Goal: Information Seeking & Learning: Learn about a topic

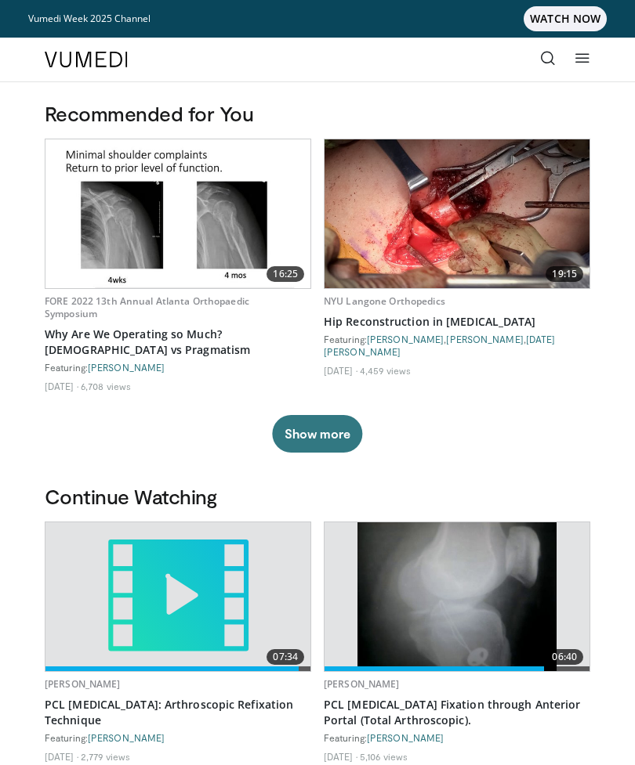
click at [547, 56] on icon at bounding box center [548, 58] width 16 height 16
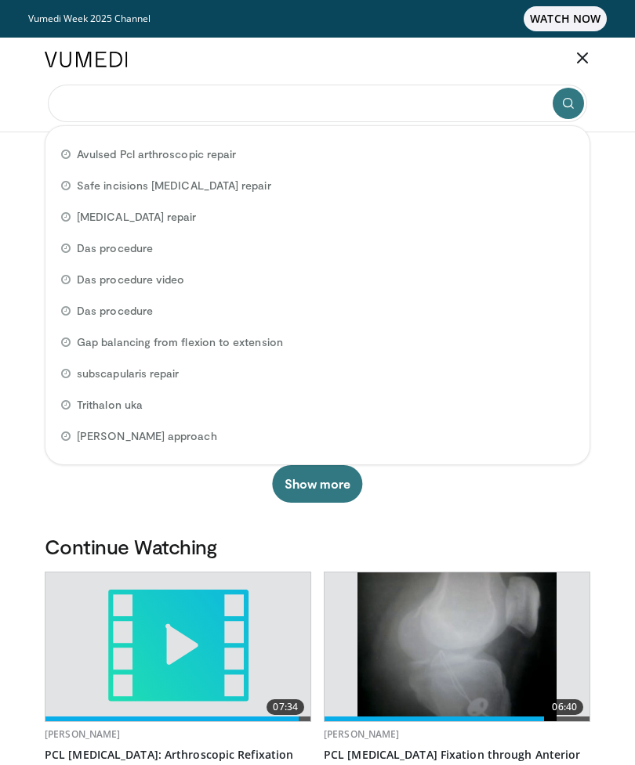
click at [345, 104] on input "Search topics, interventions" at bounding box center [317, 104] width 539 height 38
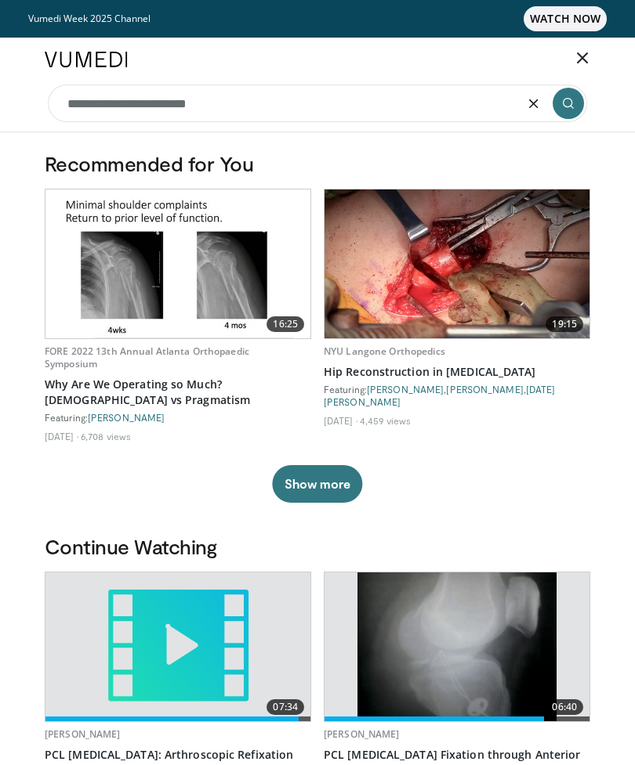
click at [139, 101] on input "**********" at bounding box center [317, 104] width 539 height 38
click at [197, 100] on input "**********" at bounding box center [317, 104] width 539 height 38
type input "**********"
click at [566, 100] on icon "submit" at bounding box center [568, 103] width 13 height 13
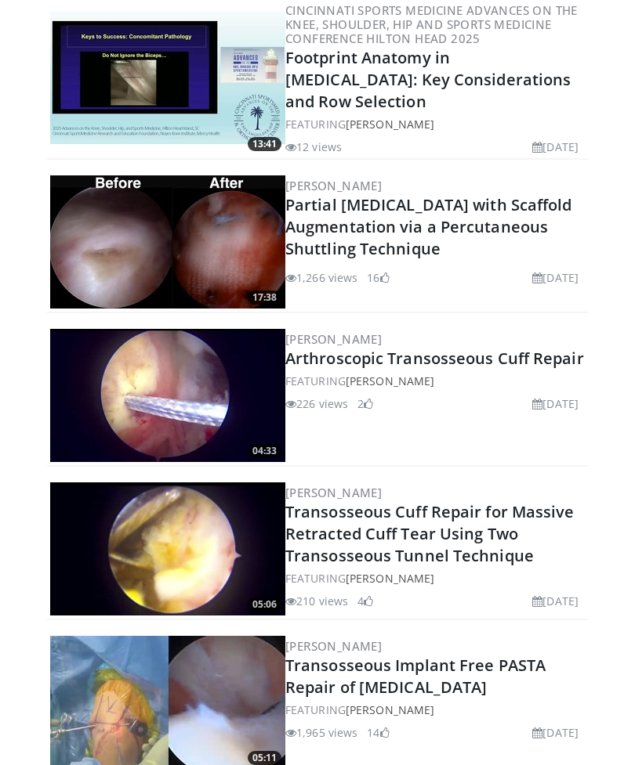
scroll to position [2490, 0]
click at [203, 421] on img at bounding box center [167, 395] width 235 height 133
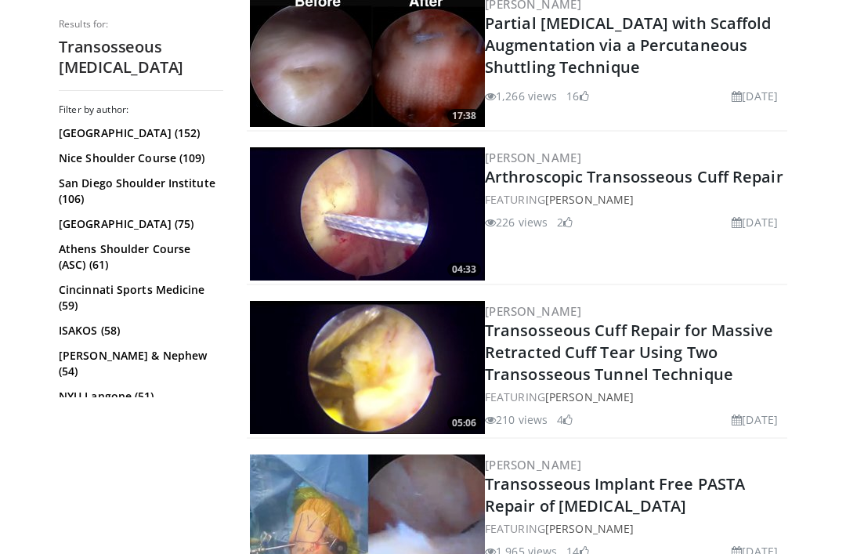
scroll to position [2749, 0]
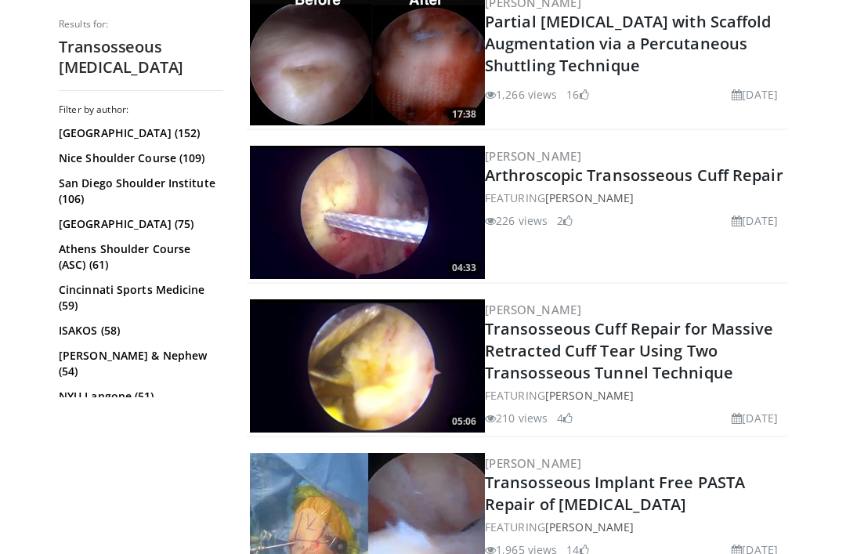
click at [432, 347] on img at bounding box center [367, 365] width 235 height 133
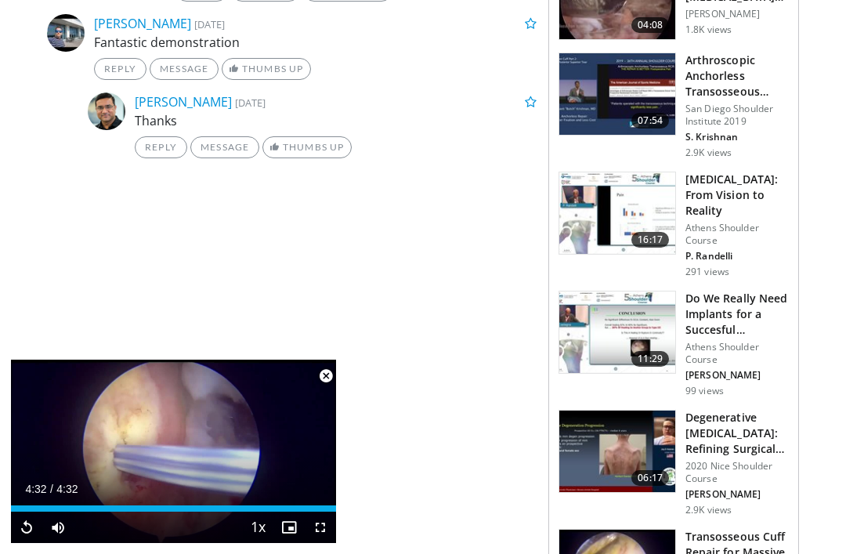
scroll to position [1080, 0]
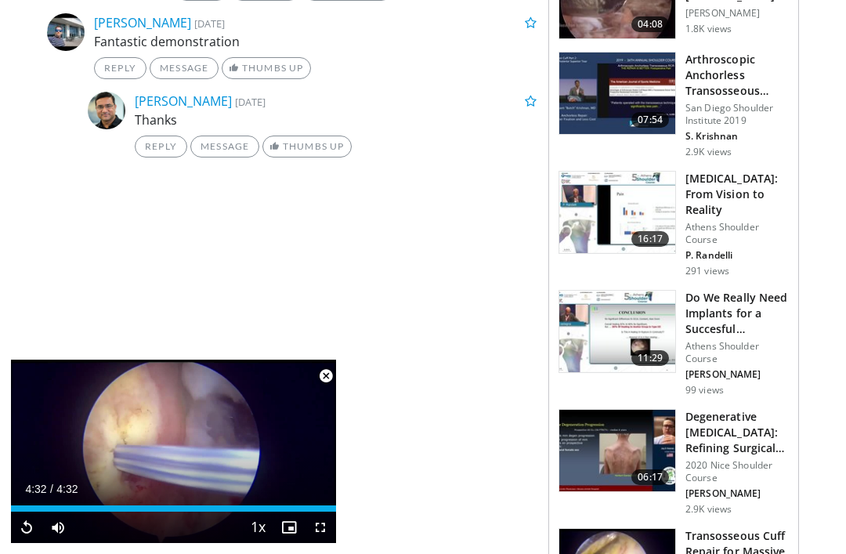
click at [314, 157] on link "Thumbs Up" at bounding box center [306, 147] width 89 height 22
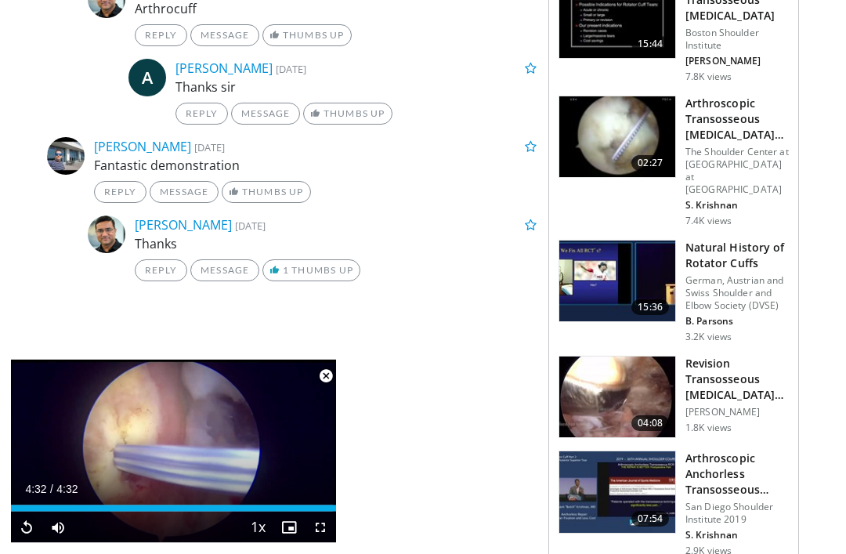
scroll to position [624, 0]
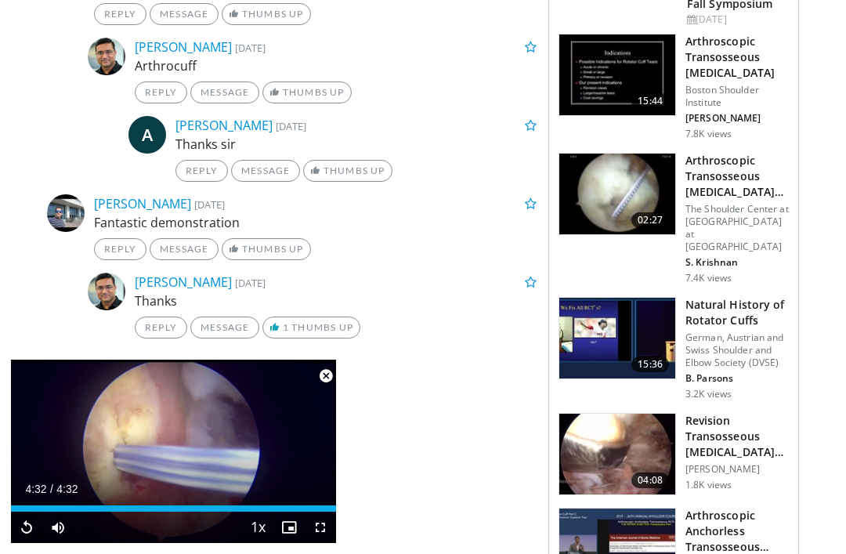
click at [335, 365] on span "Video Player" at bounding box center [325, 375] width 31 height 31
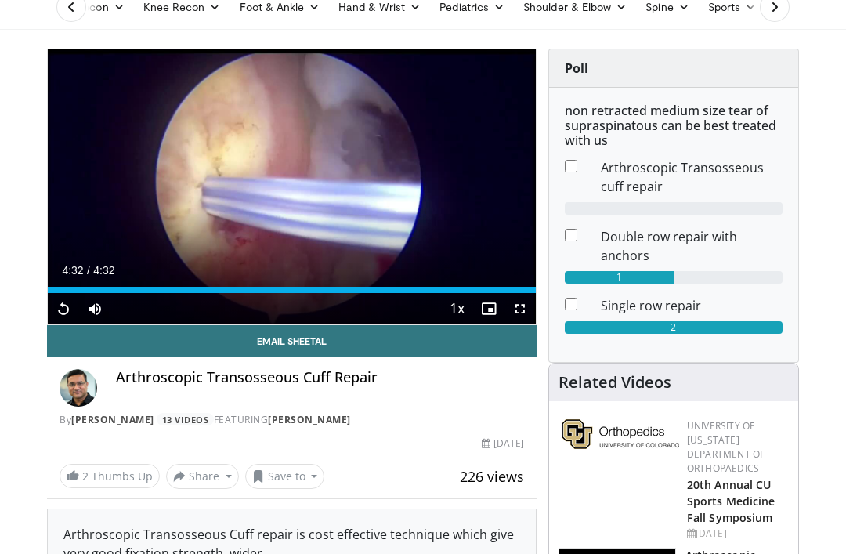
scroll to position [91, 0]
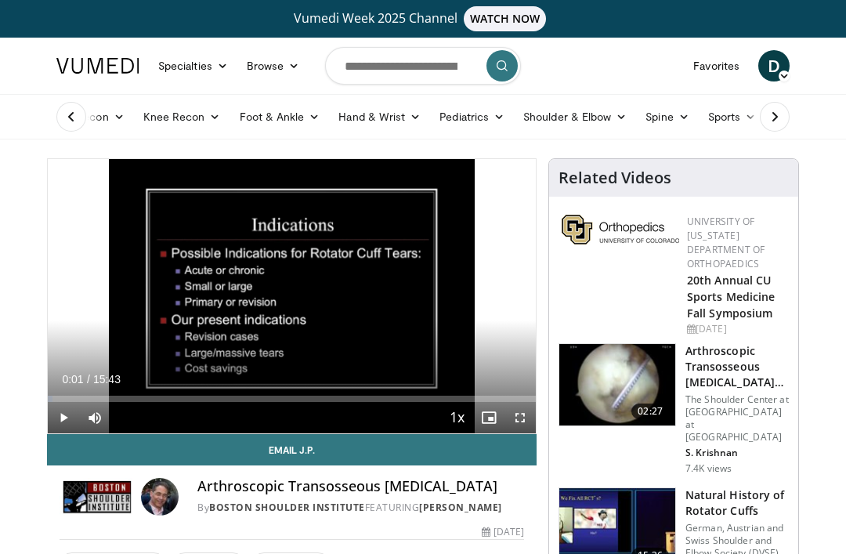
click at [76, 119] on icon at bounding box center [71, 117] width 16 height 16
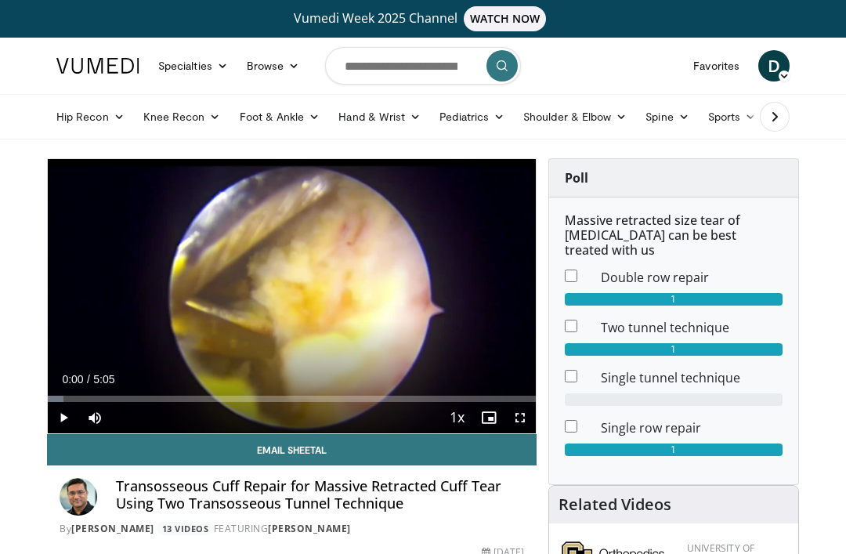
click at [73, 412] on span "Video Player" at bounding box center [63, 417] width 31 height 31
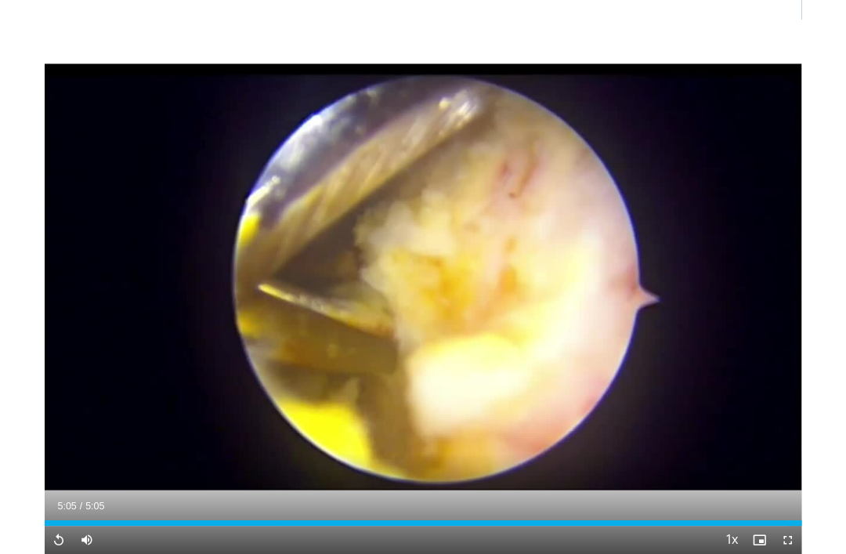
scroll to position [81, 0]
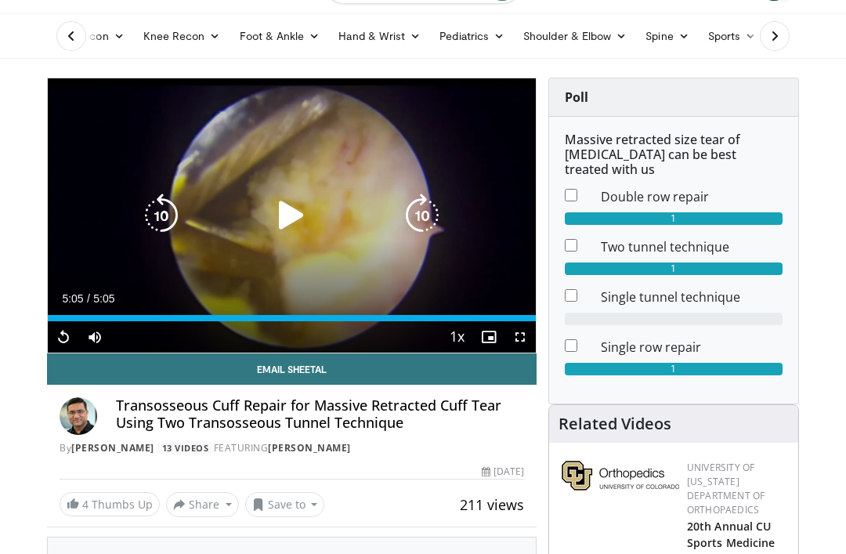
click at [287, 216] on icon "Video Player" at bounding box center [291, 216] width 44 height 44
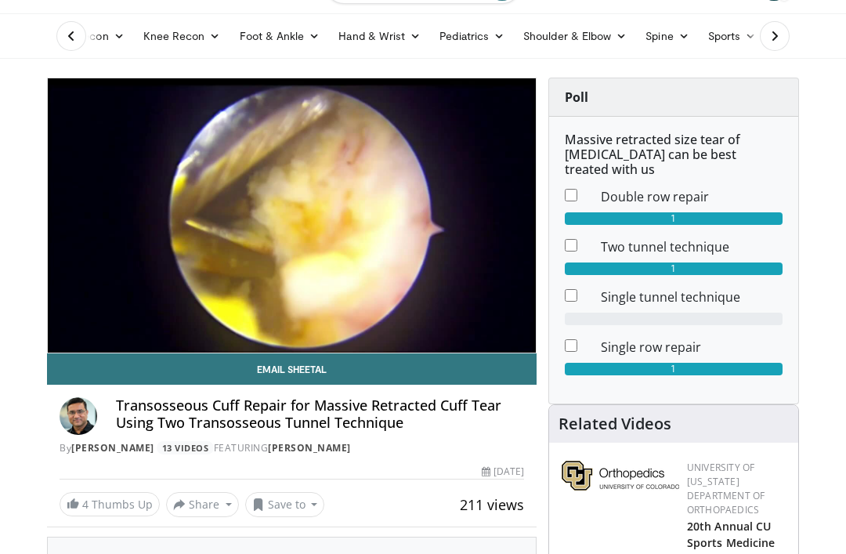
click at [187, 443] on link "13 Videos" at bounding box center [185, 447] width 57 height 13
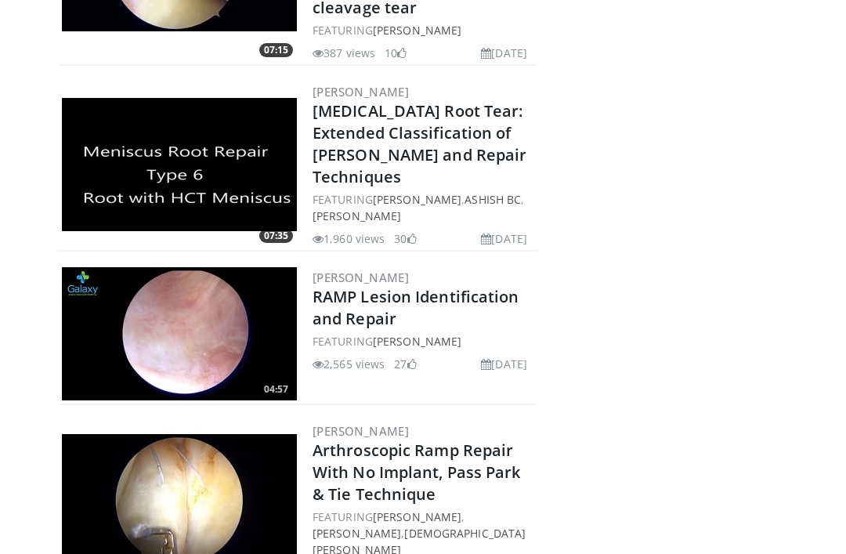
scroll to position [560, 0]
click at [409, 484] on link "Arthroscopic Ramp Repair With No Implant, Pass Park & Tie Technique" at bounding box center [417, 471] width 208 height 65
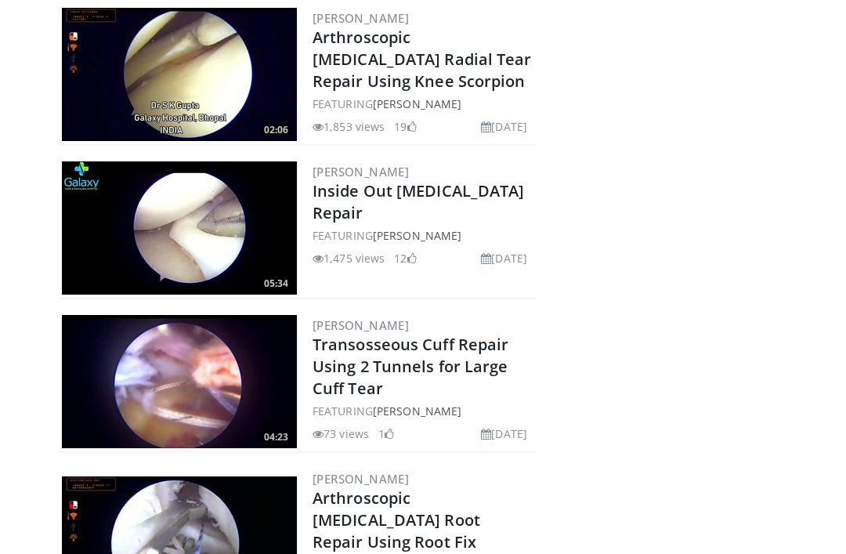
scroll to position [1528, 0]
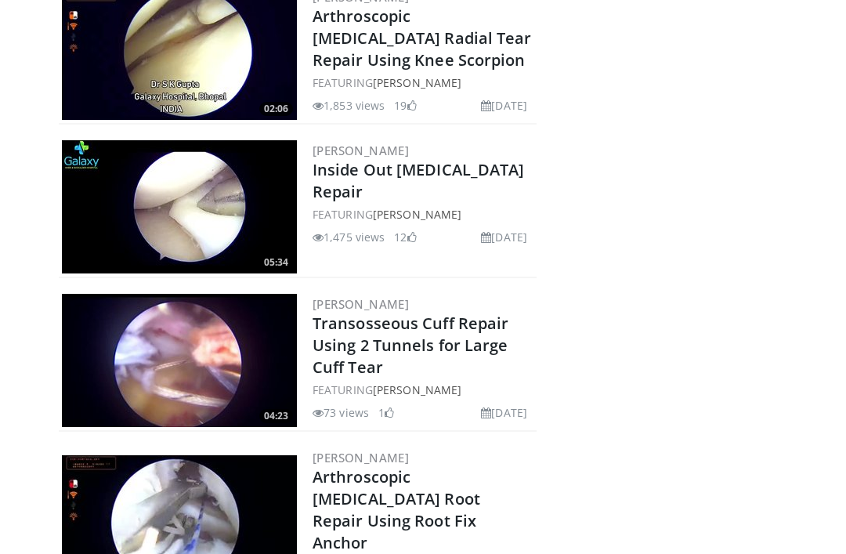
click at [223, 484] on img at bounding box center [179, 522] width 235 height 133
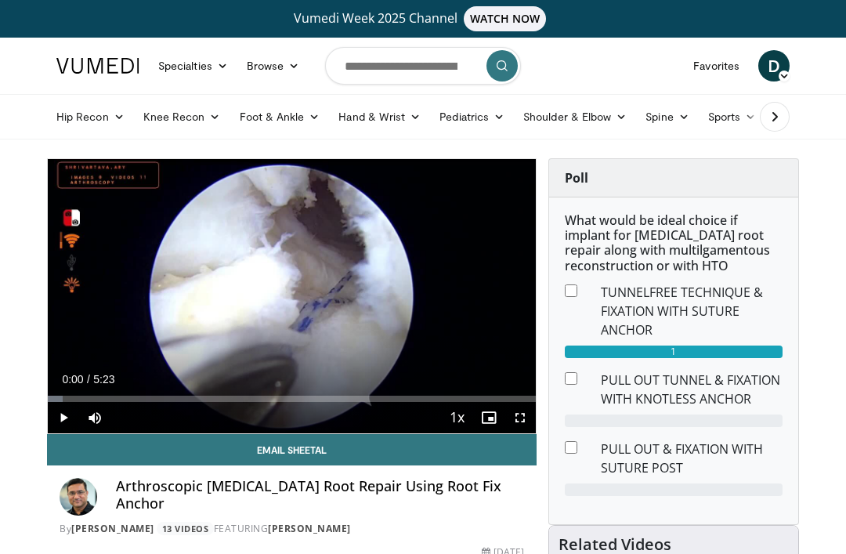
click at [61, 406] on span "Video Player" at bounding box center [63, 417] width 31 height 31
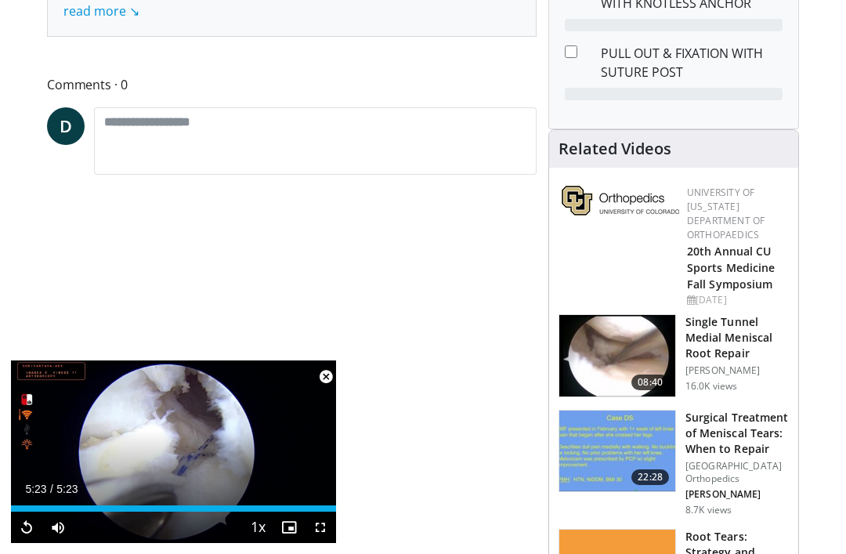
scroll to position [377, 0]
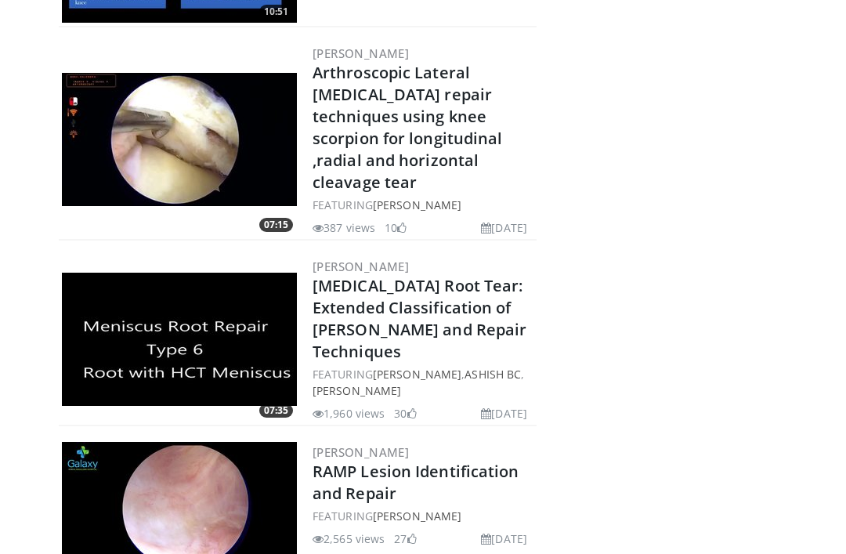
scroll to position [385, 0]
click at [259, 134] on img at bounding box center [179, 140] width 235 height 133
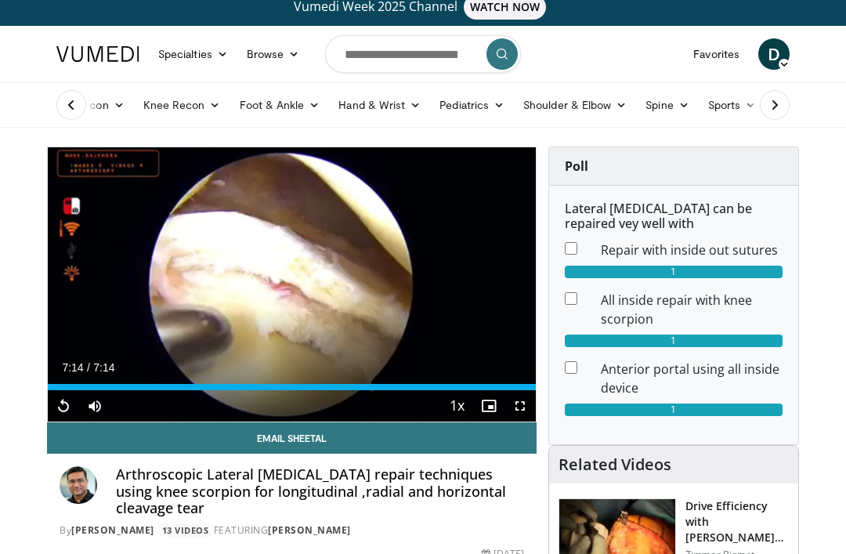
scroll to position [13, 0]
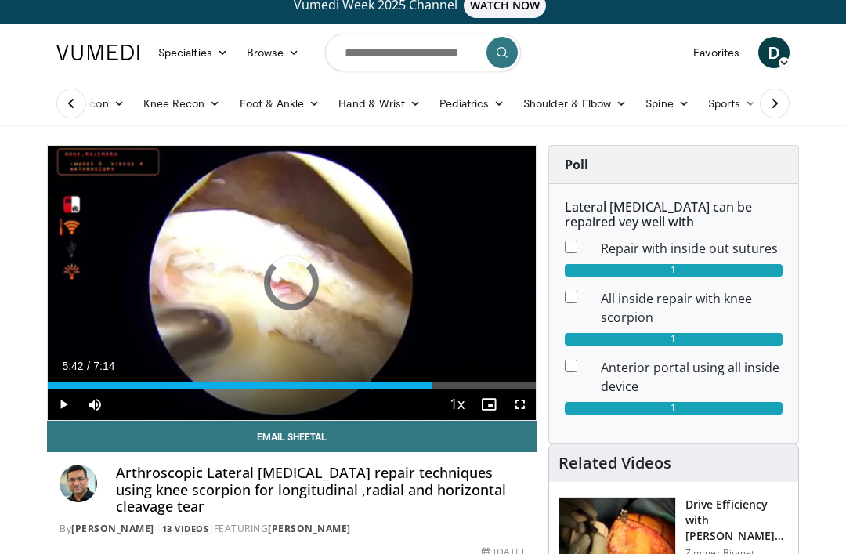
click at [418, 386] on div "Loaded : 0.00%" at bounding box center [292, 385] width 488 height 6
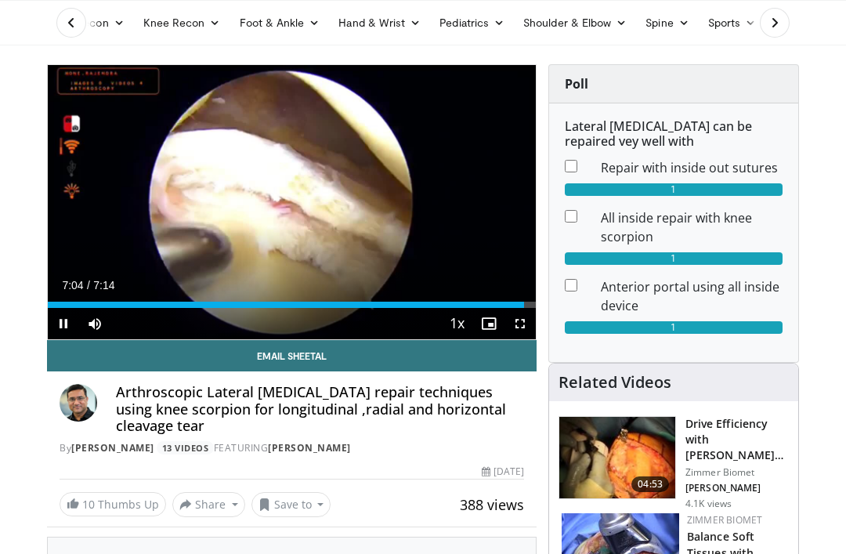
scroll to position [96, 0]
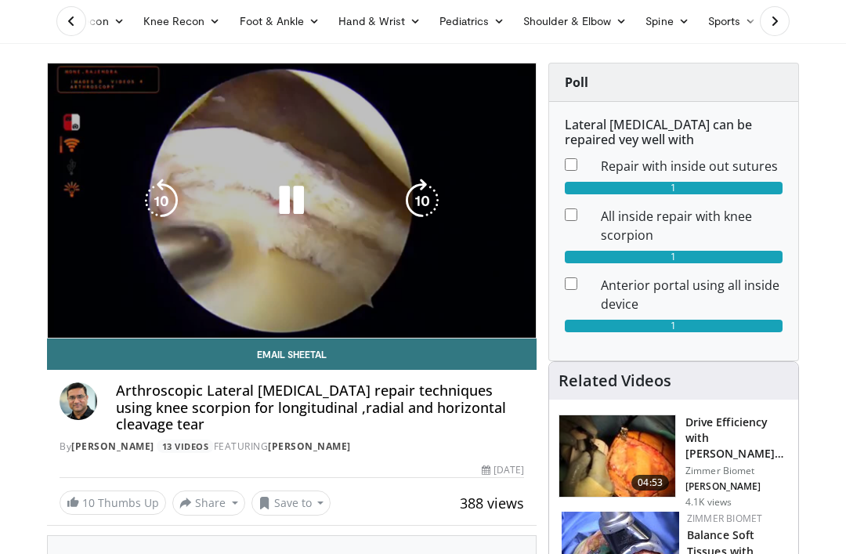
click at [113, 497] on link "10 Thumbs Up" at bounding box center [113, 502] width 107 height 24
